Goal: Task Accomplishment & Management: Manage account settings

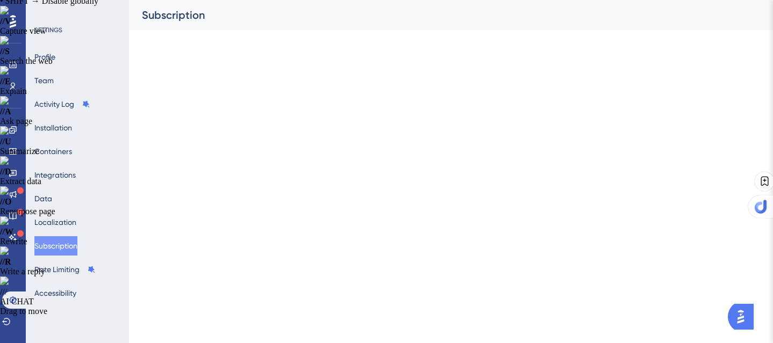
scroll to position [30, 0]
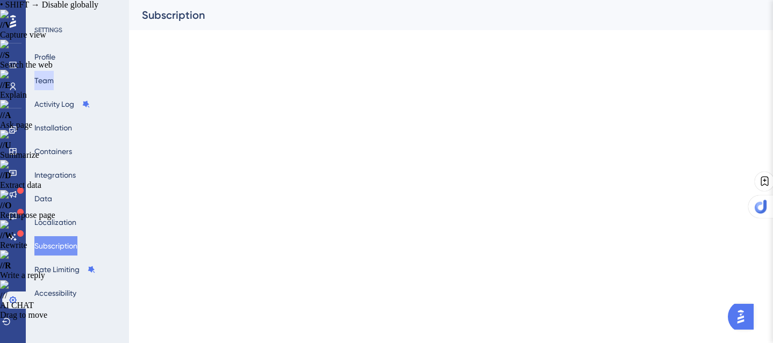
click at [52, 77] on button "Team" at bounding box center [43, 80] width 19 height 19
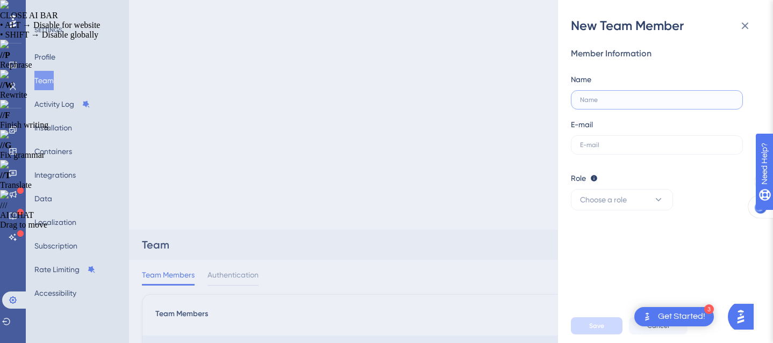
click at [621, 103] on input "text" at bounding box center [657, 100] width 154 height 8
type input "[PERSON_NAME][EMAIL_ADDRESS]"
click at [579, 100] on label "[PERSON_NAME][EMAIL_ADDRESS]" at bounding box center [657, 99] width 172 height 19
click at [580, 100] on input "[PERSON_NAME][EMAIL_ADDRESS]" at bounding box center [657, 100] width 154 height 8
click at [582, 98] on input "[PERSON_NAME][EMAIL_ADDRESS]" at bounding box center [657, 100] width 154 height 8
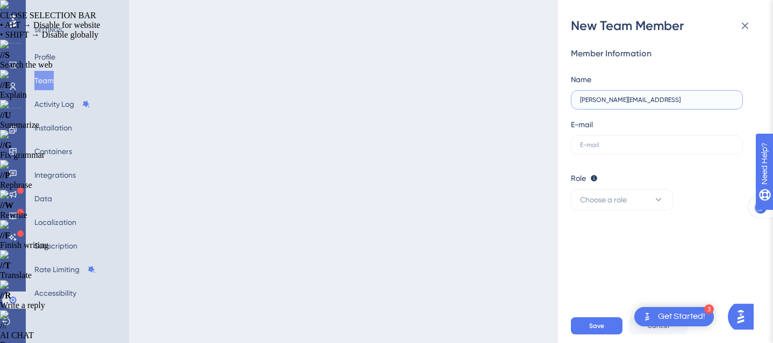
drag, startPoint x: 637, startPoint y: 98, endPoint x: 549, endPoint y: 97, distance: 87.6
click at [549, 97] on div "New Team Member Member Information Name [PERSON_NAME][EMAIL_ADDRESS] E-mail Rol…" at bounding box center [386, 171] width 773 height 343
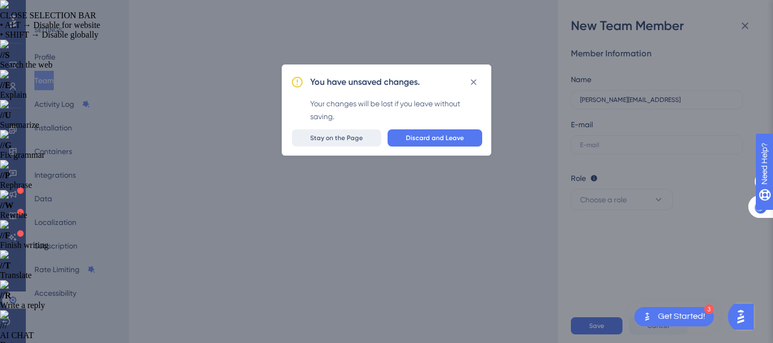
click at [338, 135] on span "Stay on the Page" at bounding box center [336, 138] width 53 height 9
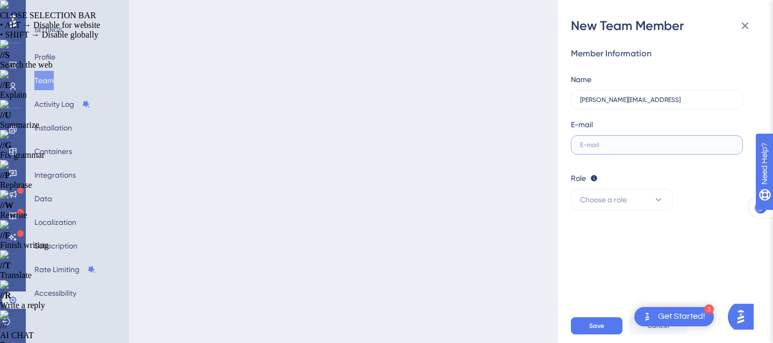
click at [621, 144] on input "text" at bounding box center [657, 145] width 154 height 8
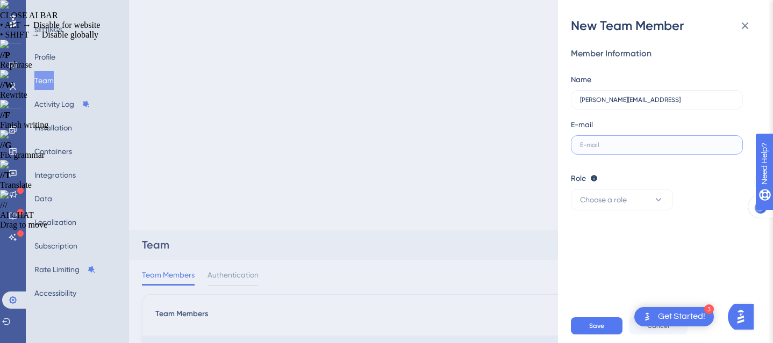
paste input "SUMMER50"
drag, startPoint x: 622, startPoint y: 143, endPoint x: 534, endPoint y: 143, distance: 87.6
click at [534, 143] on div "New Team Member Member Information Name [PERSON_NAME][EMAIL_ADDRESS] E-mail SUM…" at bounding box center [386, 171] width 773 height 343
type input "SUMMER50"
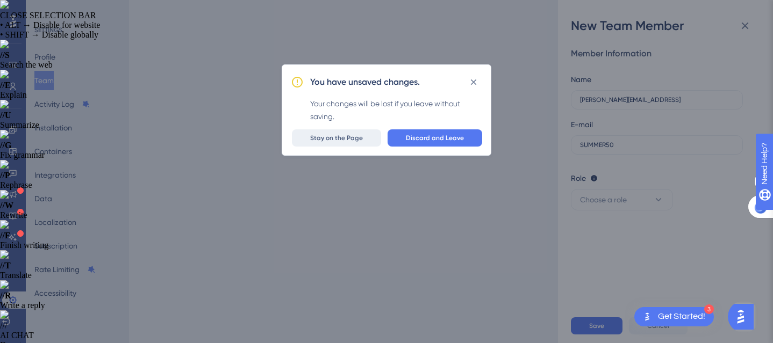
click at [363, 138] on span "Stay on the Page" at bounding box center [336, 138] width 53 height 9
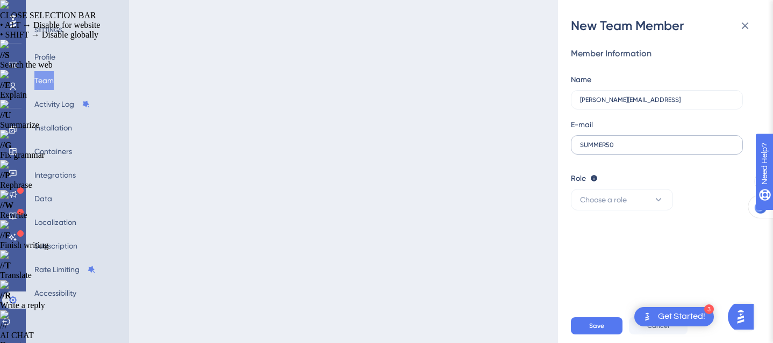
click at [632, 139] on label "SUMMER50" at bounding box center [657, 144] width 172 height 19
click at [632, 141] on input "SUMMER50" at bounding box center [657, 145] width 154 height 8
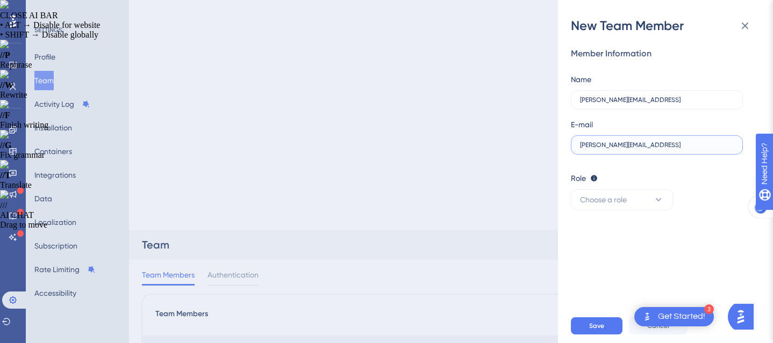
click at [581, 142] on input "[PERSON_NAME][EMAIL_ADDRESS]" at bounding box center [657, 145] width 154 height 8
type input "[PERSON_NAME][EMAIL_ADDRESS]"
click at [642, 102] on input "[PERSON_NAME][EMAIL_ADDRESS]" at bounding box center [657, 100] width 154 height 8
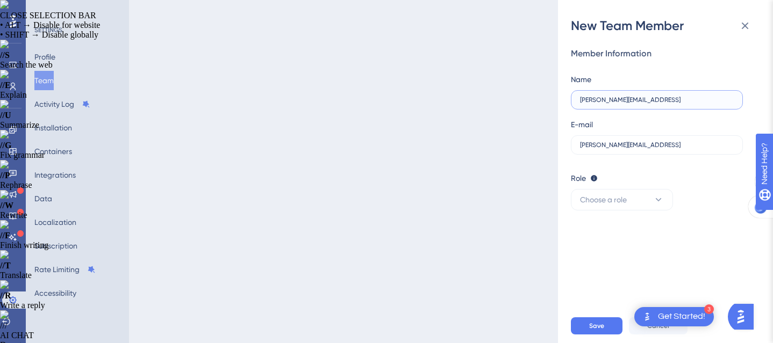
drag, startPoint x: 642, startPoint y: 102, endPoint x: 603, endPoint y: 101, distance: 38.2
click at [603, 101] on input "[PERSON_NAME][EMAIL_ADDRESS]" at bounding box center [657, 100] width 154 height 8
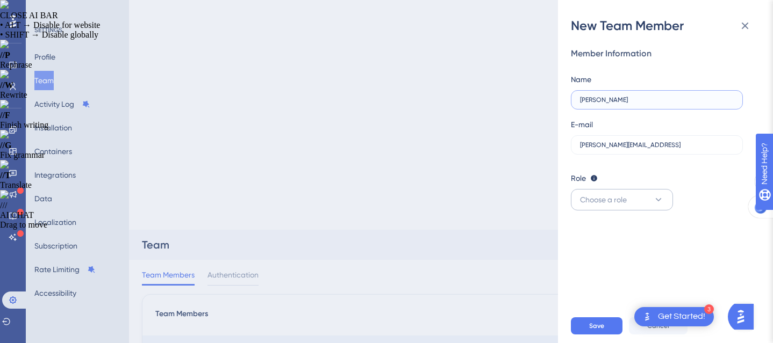
type input "[PERSON_NAME]"
click at [657, 195] on icon at bounding box center [658, 200] width 11 height 11
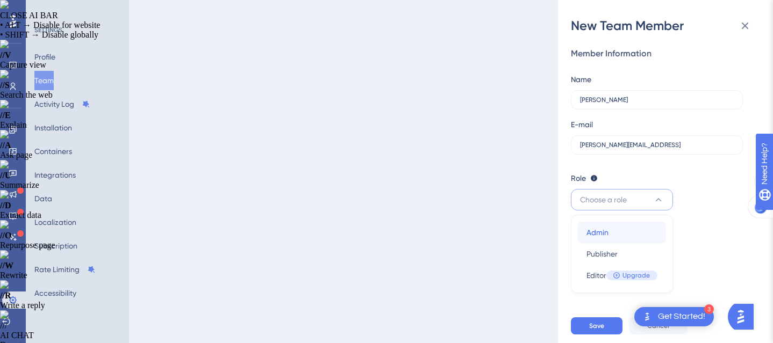
click at [607, 235] on span "Admin" at bounding box center [597, 232] width 22 height 13
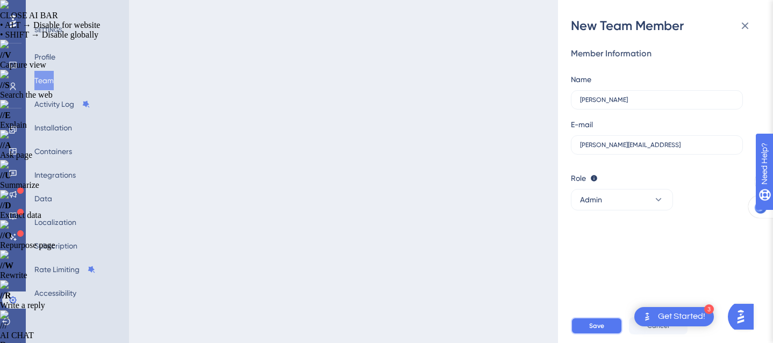
click at [598, 323] on span "Save" at bounding box center [596, 326] width 15 height 9
click at [604, 326] on button "Save" at bounding box center [597, 326] width 52 height 17
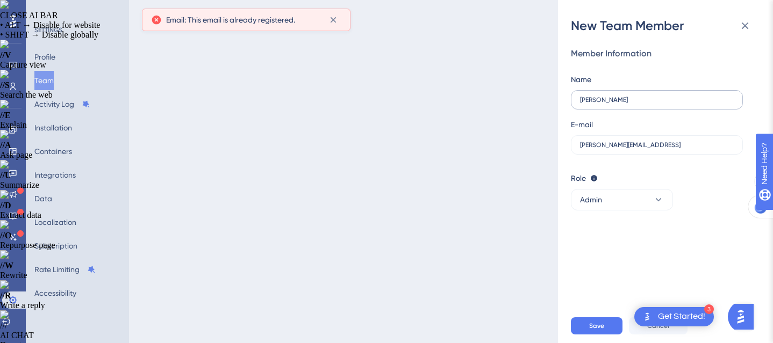
click at [638, 104] on label "[PERSON_NAME]" at bounding box center [657, 99] width 172 height 19
click at [638, 104] on input "[PERSON_NAME]" at bounding box center [657, 100] width 154 height 8
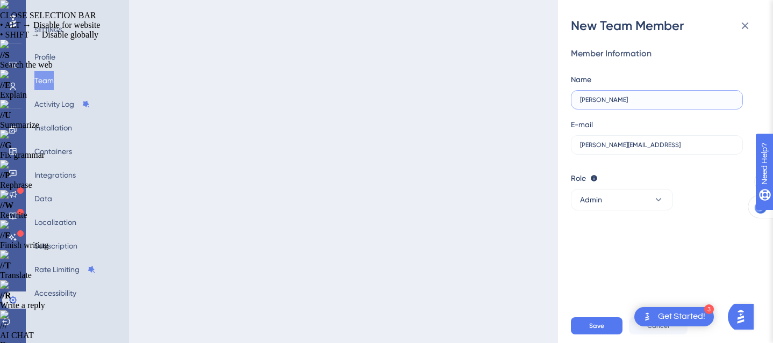
drag, startPoint x: 636, startPoint y: 99, endPoint x: 546, endPoint y: 84, distance: 90.5
click at [546, 84] on div "New Team Member Member Information Name [PERSON_NAME] E-mail [PERSON_NAME][EMAI…" at bounding box center [386, 171] width 773 height 343
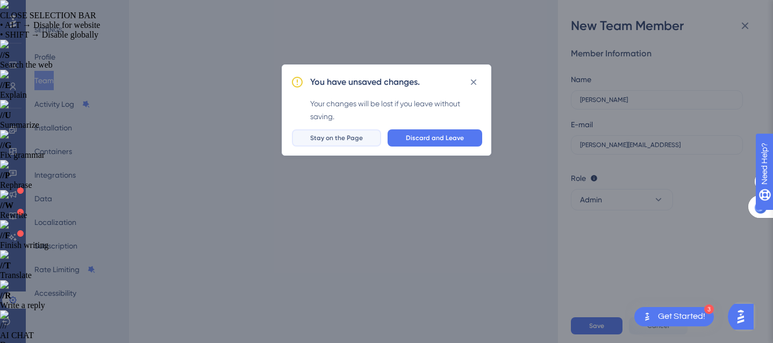
click at [351, 136] on span "Stay on the Page" at bounding box center [336, 138] width 53 height 9
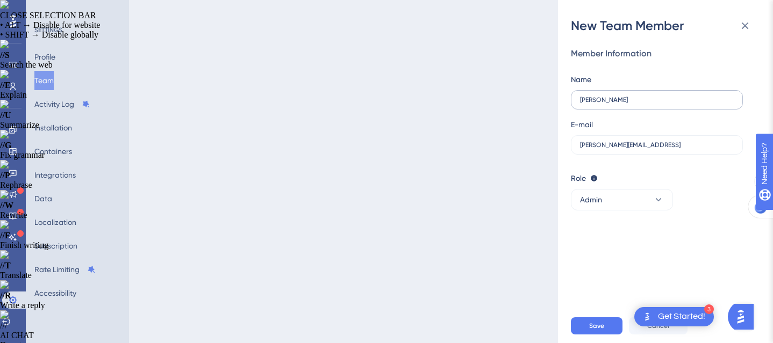
click at [661, 106] on label "[PERSON_NAME]" at bounding box center [657, 99] width 172 height 19
click at [661, 104] on input "[PERSON_NAME]" at bounding box center [657, 100] width 154 height 8
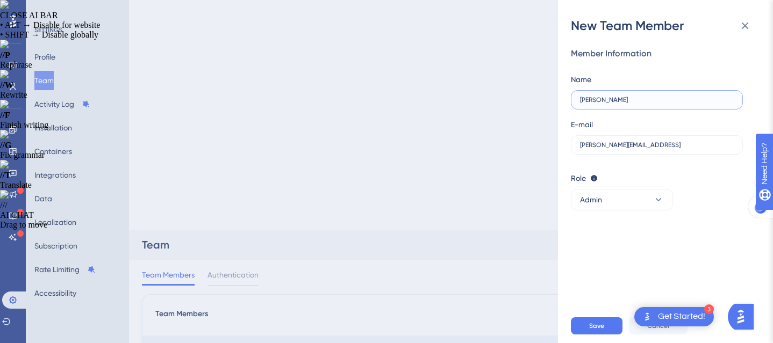
click at [580, 96] on input "[PERSON_NAME]" at bounding box center [657, 100] width 154 height 8
click at [619, 98] on input "[PERSON_NAME]" at bounding box center [657, 100] width 154 height 8
type input "[PERSON_NAME]"
click at [646, 145] on input "[PERSON_NAME][EMAIL_ADDRESS]" at bounding box center [657, 145] width 154 height 8
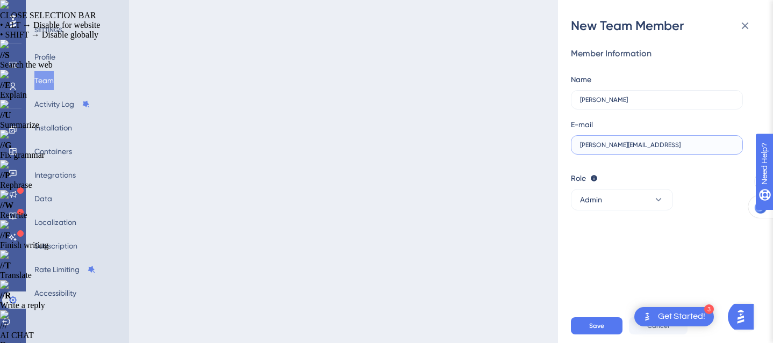
drag, startPoint x: 642, startPoint y: 145, endPoint x: 572, endPoint y: 145, distance: 70.4
click at [572, 145] on label "[PERSON_NAME][EMAIL_ADDRESS]" at bounding box center [657, 144] width 172 height 19
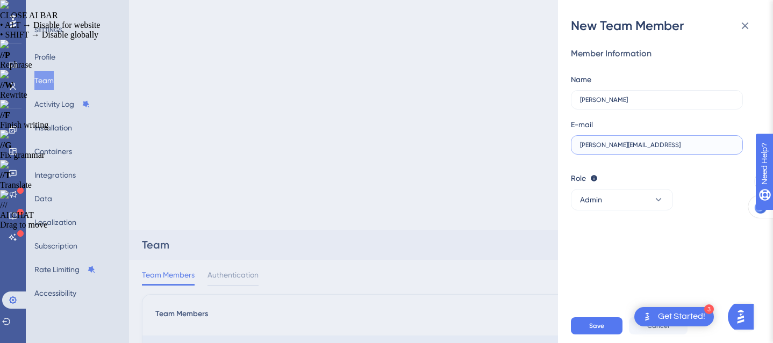
type input "[PERSON_NAME][EMAIL_ADDRESS]"
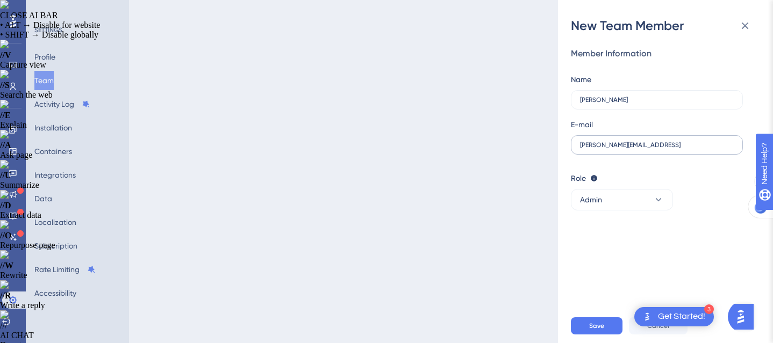
click at [580, 141] on label "[PERSON_NAME][EMAIL_ADDRESS]" at bounding box center [657, 144] width 172 height 19
click at [580, 141] on input "[PERSON_NAME][EMAIL_ADDRESS]" at bounding box center [657, 145] width 154 height 8
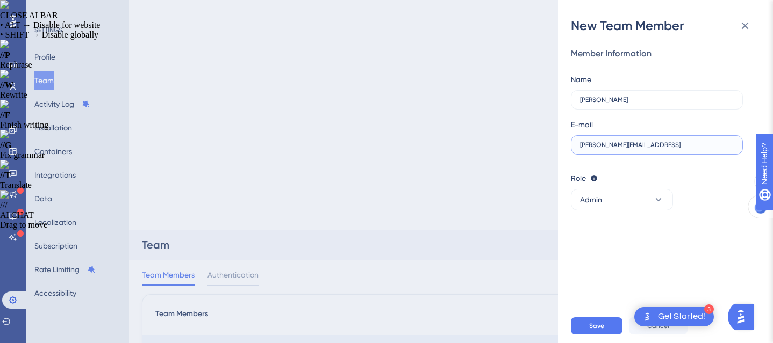
click at [580, 145] on input "[PERSON_NAME][EMAIL_ADDRESS]" at bounding box center [657, 145] width 154 height 8
click at [602, 326] on span "Save" at bounding box center [596, 326] width 15 height 9
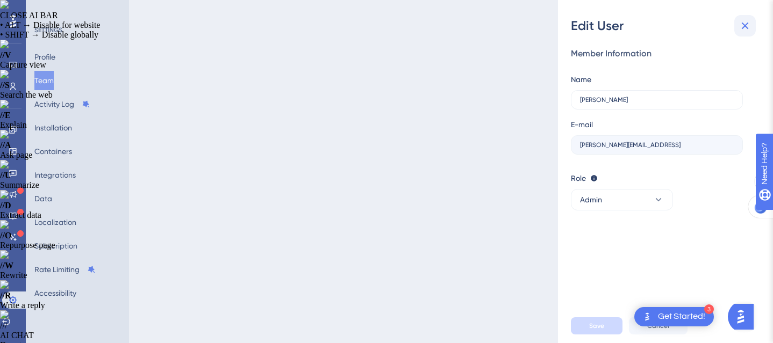
click at [744, 23] on icon at bounding box center [744, 25] width 13 height 13
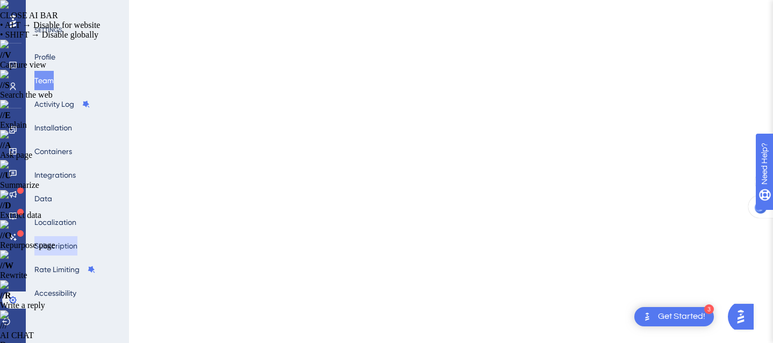
click at [54, 245] on button "Subscription" at bounding box center [55, 245] width 43 height 19
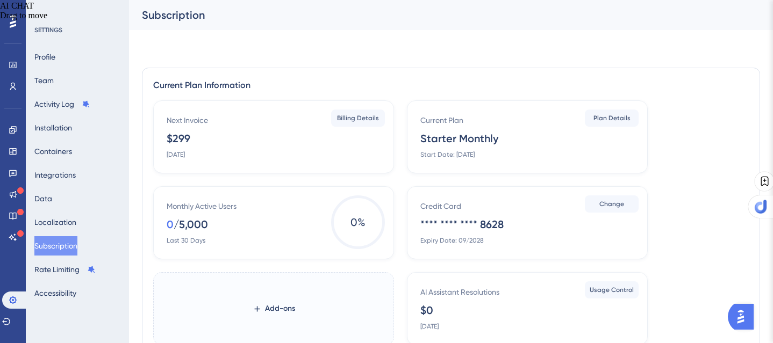
scroll to position [330, 0]
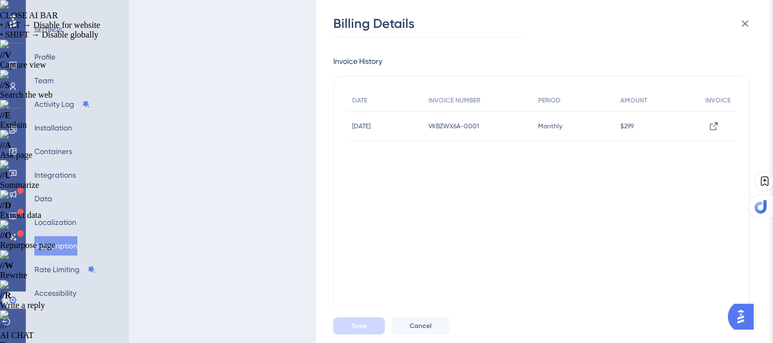
scroll to position [82, 0]
click at [712, 123] on icon at bounding box center [714, 124] width 8 height 8
